Goal: Information Seeking & Learning: Learn about a topic

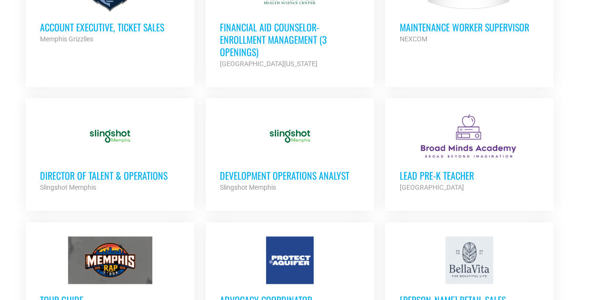
scroll to position [635, 0]
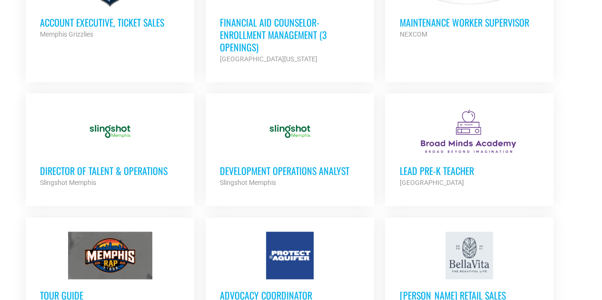
click at [101, 122] on div at bounding box center [110, 132] width 140 height 48
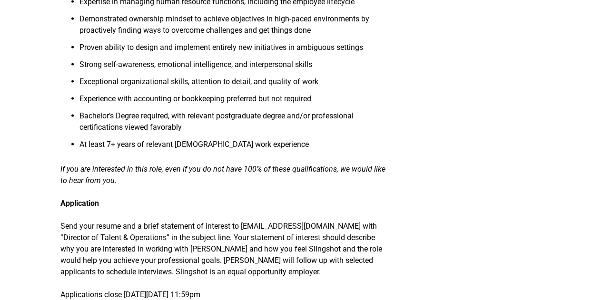
scroll to position [978, 0]
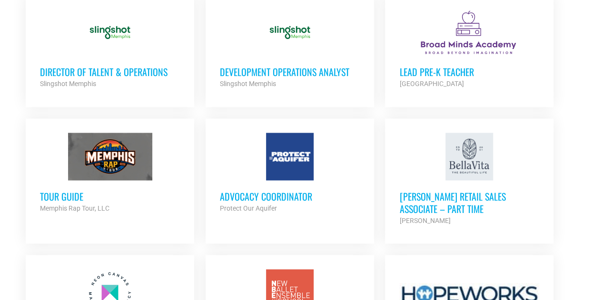
scroll to position [736, 0]
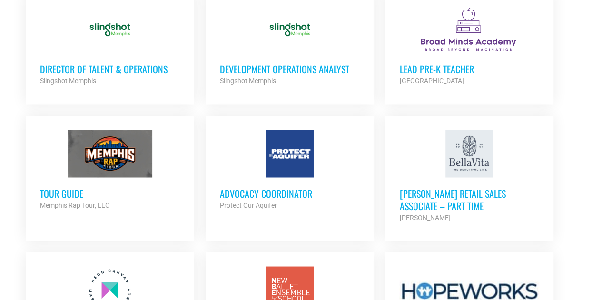
click at [264, 166] on div at bounding box center [290, 154] width 140 height 48
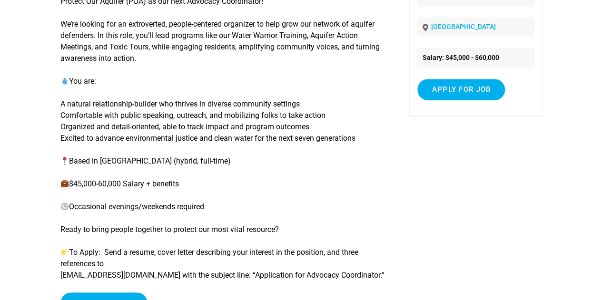
scroll to position [114, 0]
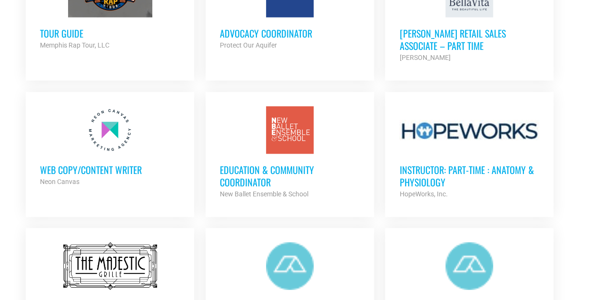
scroll to position [897, 0]
click at [150, 169] on h3 "Web Copy/Content Writer" at bounding box center [110, 169] width 140 height 12
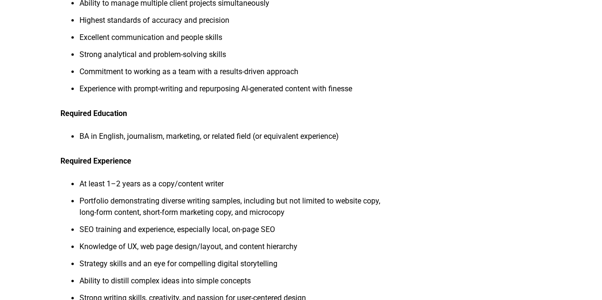
scroll to position [573, 0]
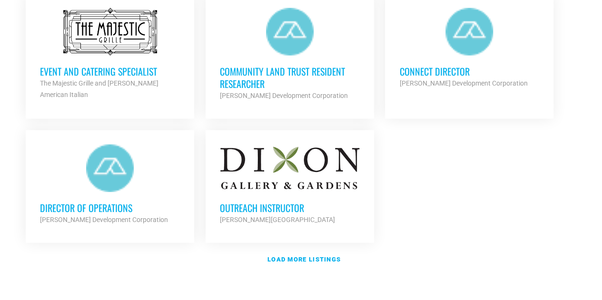
scroll to position [1131, 0]
click at [268, 183] on div at bounding box center [290, 168] width 140 height 48
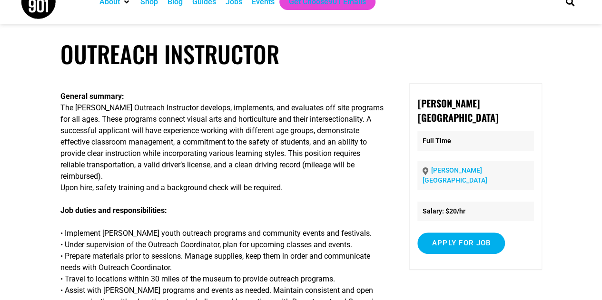
scroll to position [26, 0]
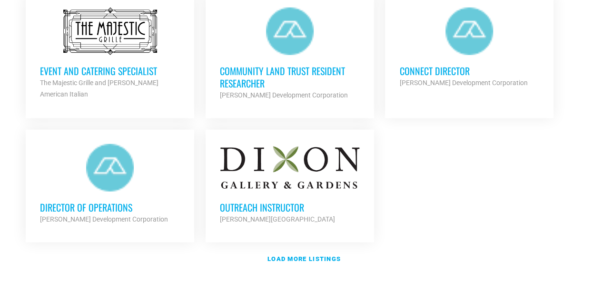
scroll to position [1131, 0]
click at [78, 170] on div at bounding box center [110, 168] width 140 height 48
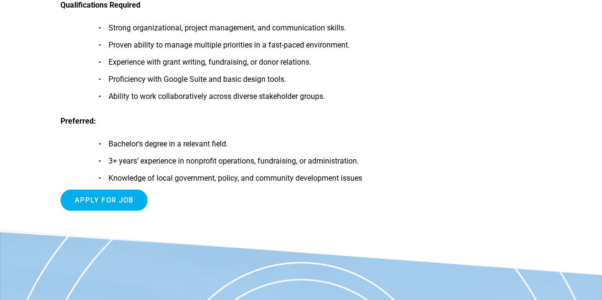
scroll to position [916, 0]
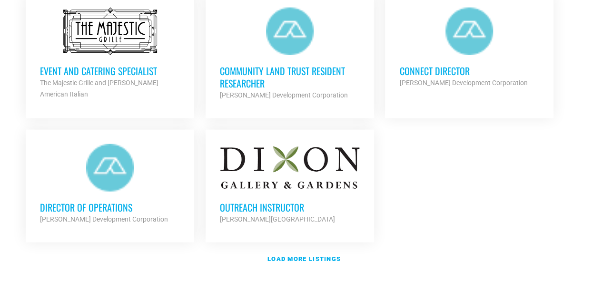
scroll to position [1185, 0]
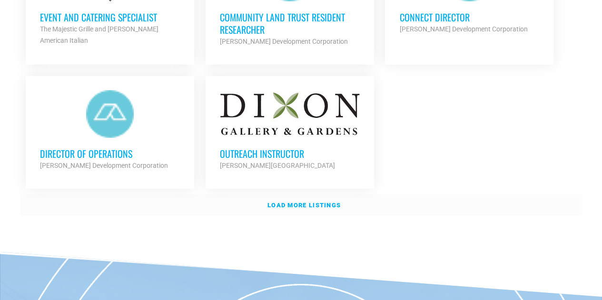
click at [275, 202] on strong "Load more listings" at bounding box center [303, 205] width 73 height 7
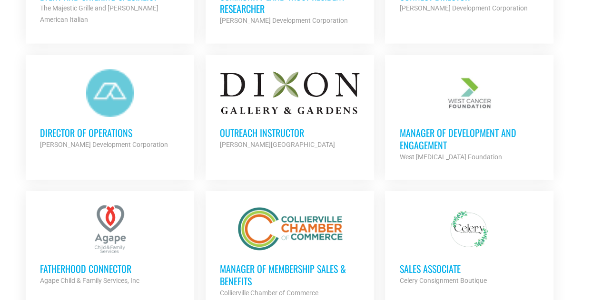
scroll to position [1215, 0]
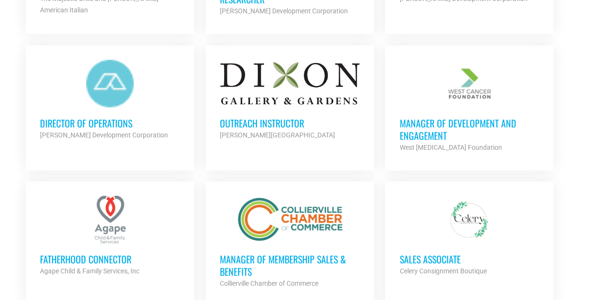
click at [430, 124] on h3 "Manager of Development and Engagement" at bounding box center [469, 129] width 140 height 25
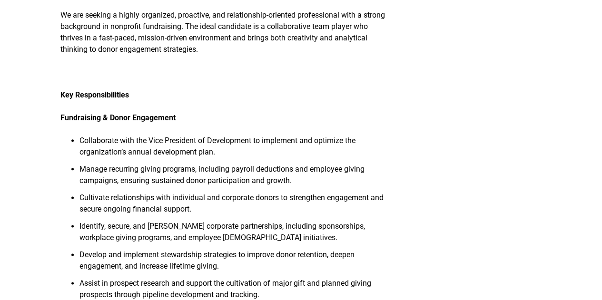
scroll to position [502, 0]
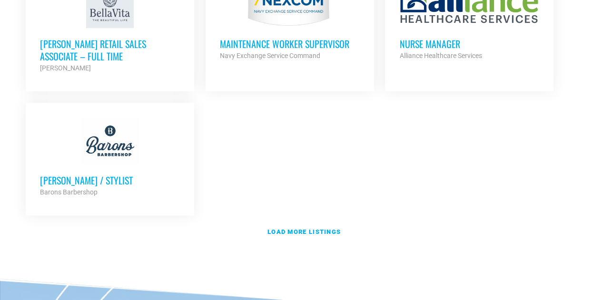
scroll to position [2124, 0]
click at [275, 228] on strong "Load more listings" at bounding box center [303, 231] width 73 height 7
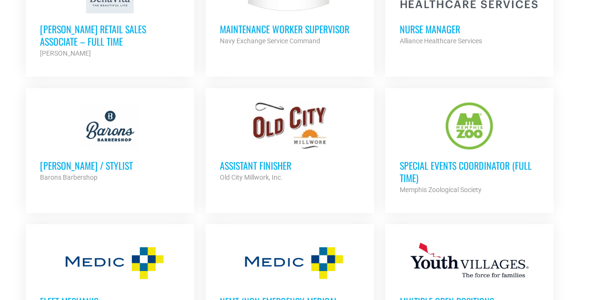
scroll to position [2139, 0]
click at [431, 159] on h3 "Special Events Coordinator (Full Time)" at bounding box center [469, 171] width 140 height 25
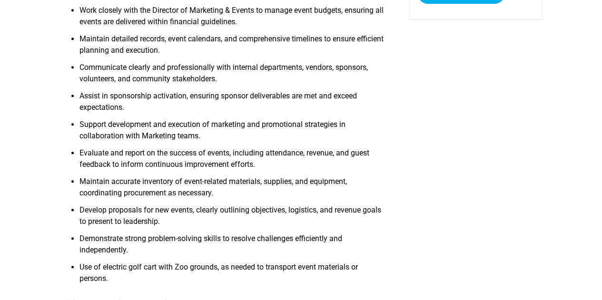
scroll to position [262, 0]
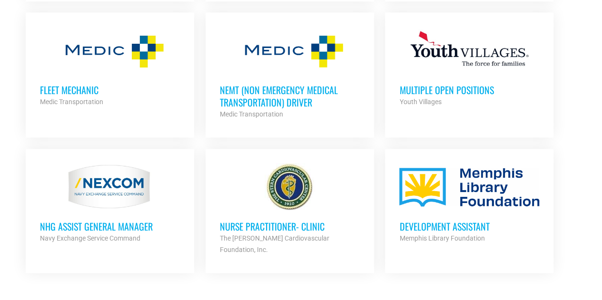
scroll to position [2351, 0]
click at [456, 74] on div "Multiple Open Positions Youth Villages Partner Org" at bounding box center [469, 90] width 140 height 33
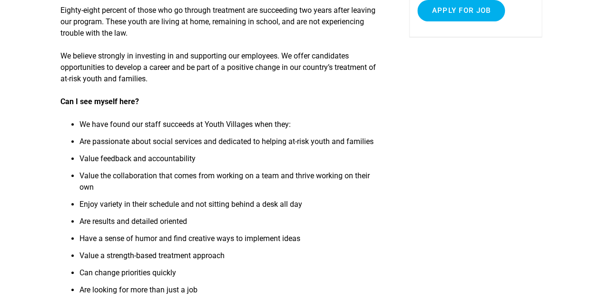
scroll to position [201, 0]
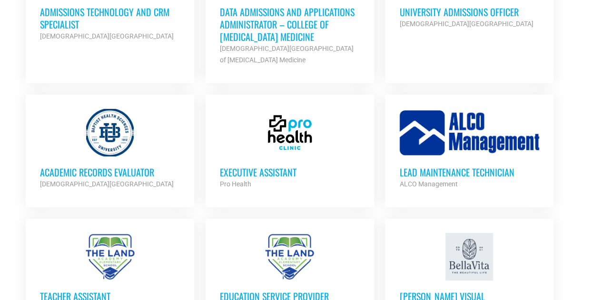
scroll to position [1734, 0]
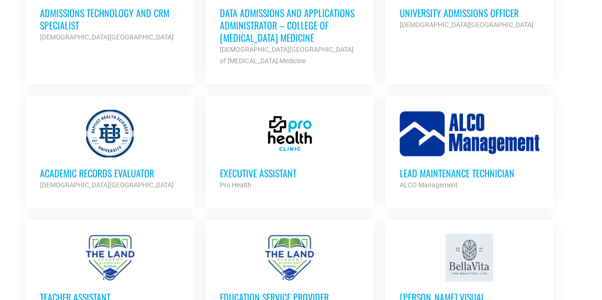
click at [120, 142] on div at bounding box center [110, 134] width 140 height 48
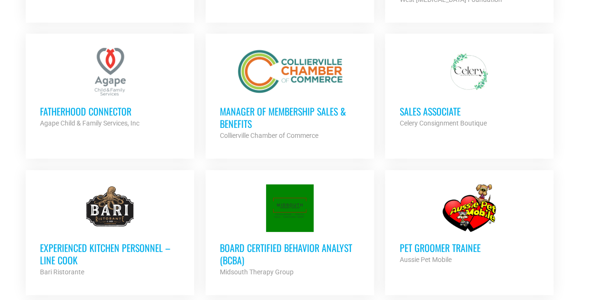
scroll to position [1361, 0]
